Goal: Task Accomplishment & Management: Complete application form

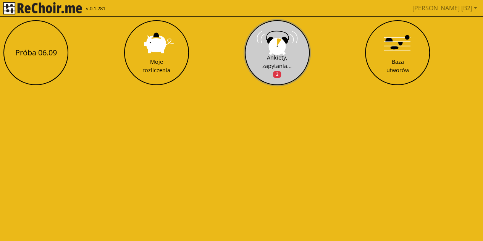
click at [279, 55] on div "Ankiety, zapytania... 2" at bounding box center [276, 65] width 29 height 25
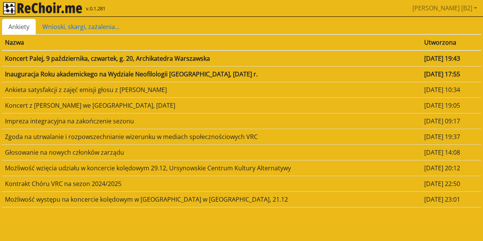
click at [137, 75] on td "Inauguracja Roku akademickego na Wydziale Neofilologii [GEOGRAPHIC_DATA], [DATE…" at bounding box center [211, 74] width 419 height 16
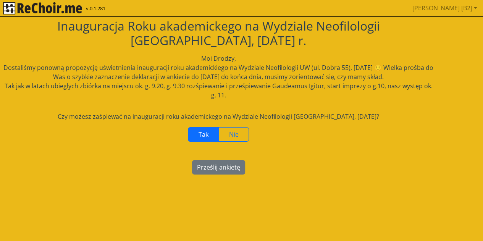
click at [199, 135] on span "Tak" at bounding box center [204, 134] width 10 height 8
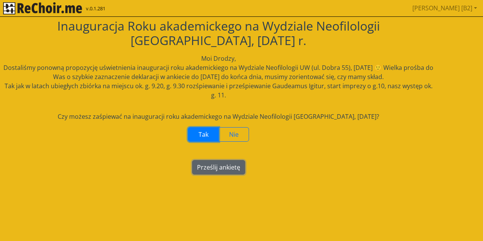
click at [222, 168] on button "Prześlij ankietę" at bounding box center [218, 167] width 53 height 15
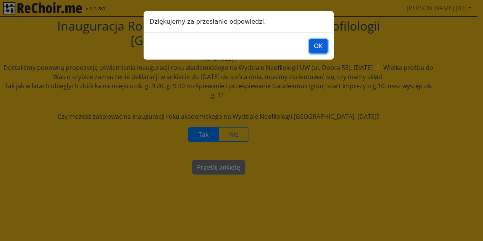
click at [319, 46] on button "OK" at bounding box center [318, 46] width 19 height 15
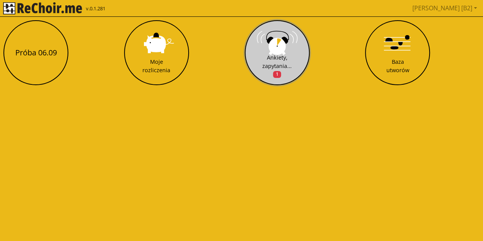
click at [275, 55] on div "Ankiety, zapytania... 1" at bounding box center [276, 65] width 29 height 25
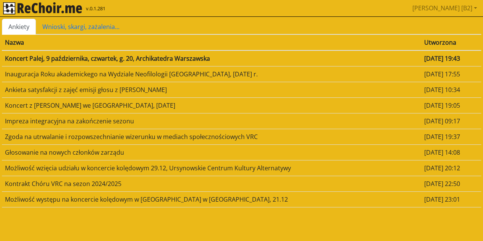
click at [170, 103] on td "Koncert z [PERSON_NAME] we [GEOGRAPHIC_DATA], [DATE]" at bounding box center [211, 105] width 419 height 16
click at [136, 58] on td "Koncert Palej, 9 października, czwartek, g. 20, Archikatedra Warszawska" at bounding box center [211, 58] width 419 height 16
click at [66, 8] on img "rekłajer mi" at bounding box center [42, 8] width 79 height 12
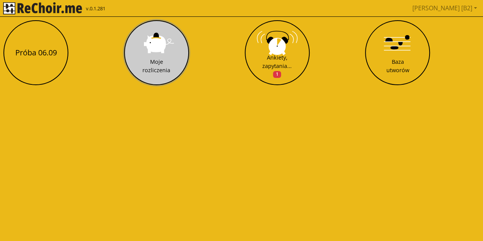
click at [158, 62] on div "Moje rozliczenia" at bounding box center [156, 66] width 28 height 16
